Goal: Task Accomplishment & Management: Use online tool/utility

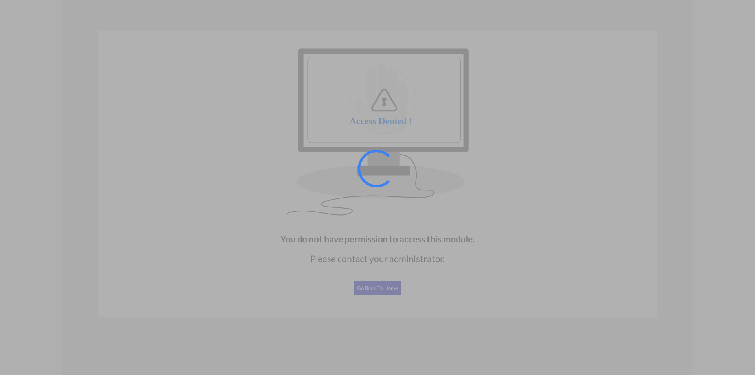
click at [363, 232] on div at bounding box center [377, 187] width 755 height 375
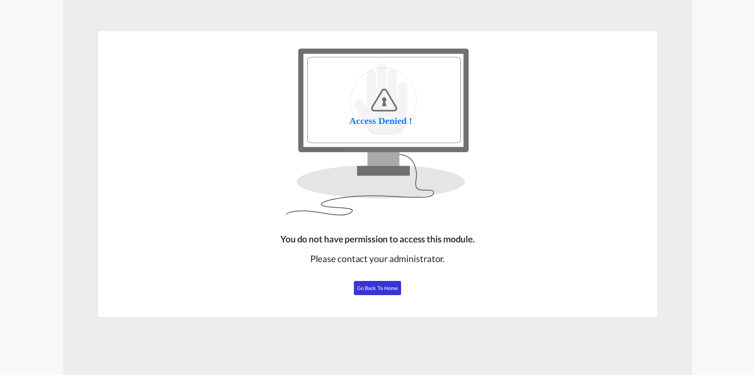
click at [371, 286] on span "Go Back to Home" at bounding box center [377, 288] width 41 height 6
